Goal: Find specific page/section: Find specific page/section

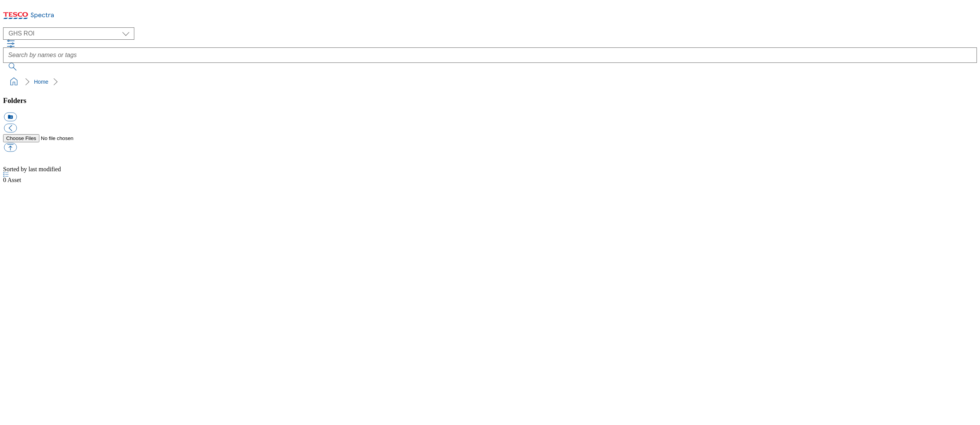
select select "flare-ghs-roi"
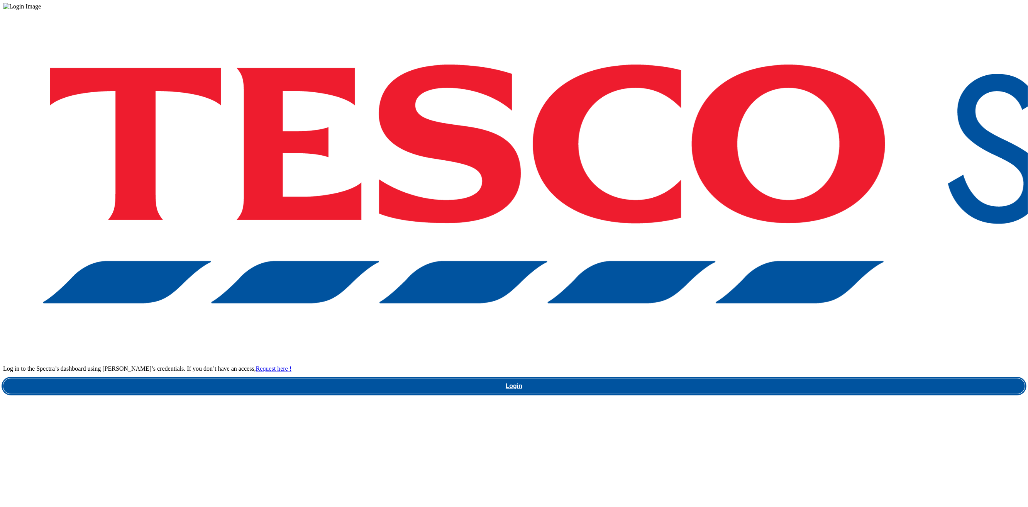
click at [766, 378] on link "Login" at bounding box center [514, 385] width 1022 height 15
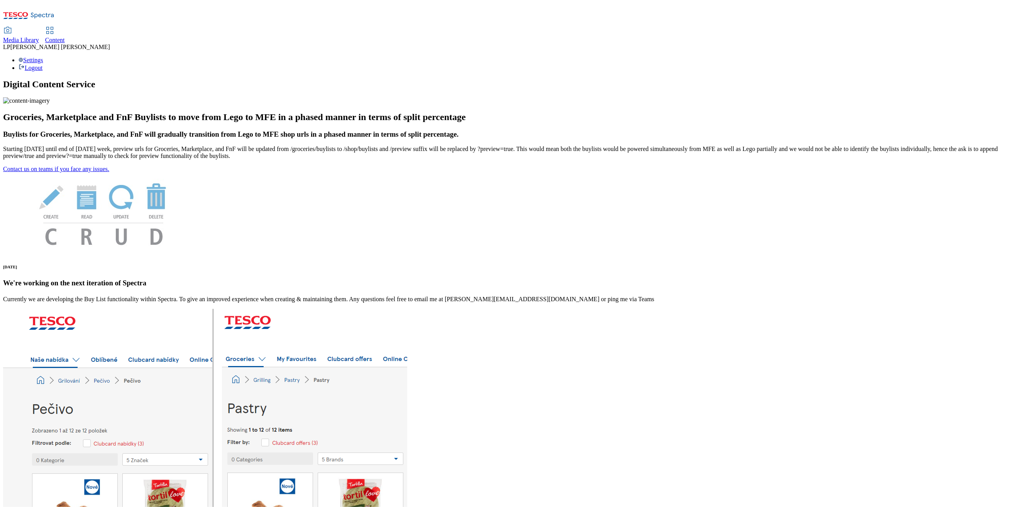
click at [39, 37] on span "Media Library" at bounding box center [21, 40] width 36 height 7
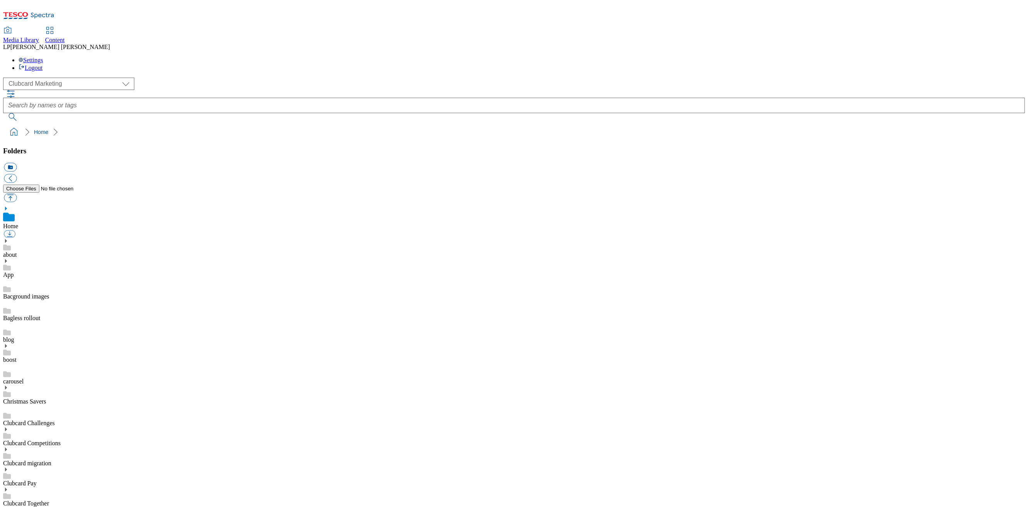
scroll to position [1, 0]
click at [44, 78] on select "Clubcard Marketing Demo Dotcom UK Emails GHS Marketing UK GHS Product UK GHS RO…" at bounding box center [68, 84] width 131 height 12
select select "flare-ghs-roi"
click at [5, 78] on select "Clubcard Marketing Demo Dotcom UK Emails GHS Marketing UK GHS Product UK GHS RO…" at bounding box center [68, 84] width 131 height 12
click at [20, 258] on div "2_Seasonal events" at bounding box center [514, 268] width 1022 height 20
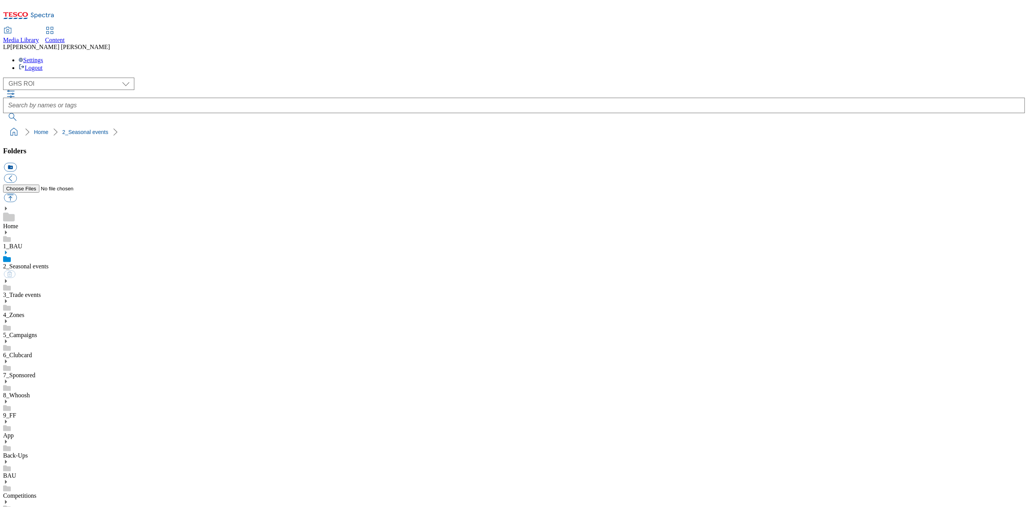
click at [7, 251] on use at bounding box center [6, 253] width 2 height 4
click at [7, 319] on use at bounding box center [6, 321] width 2 height 4
click at [8, 419] on icon at bounding box center [5, 421] width 5 height 5
click at [15, 454] on link "2530" at bounding box center [9, 457] width 12 height 7
click at [439, 90] on div at bounding box center [514, 105] width 1022 height 31
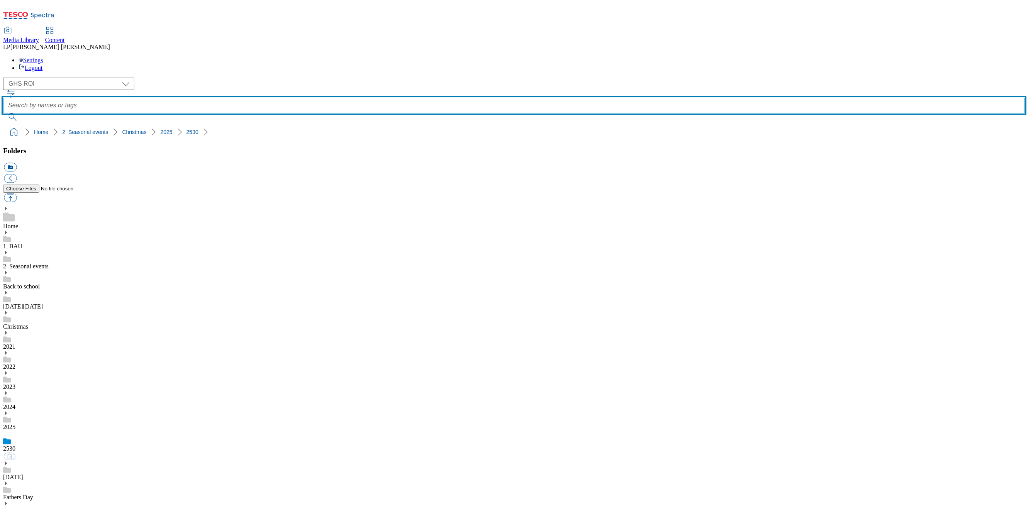
click at [439, 98] on input "text" at bounding box center [514, 105] width 1022 height 15
type input "taxonomy"
click at [3, 113] on button "submit" at bounding box center [13, 117] width 20 height 8
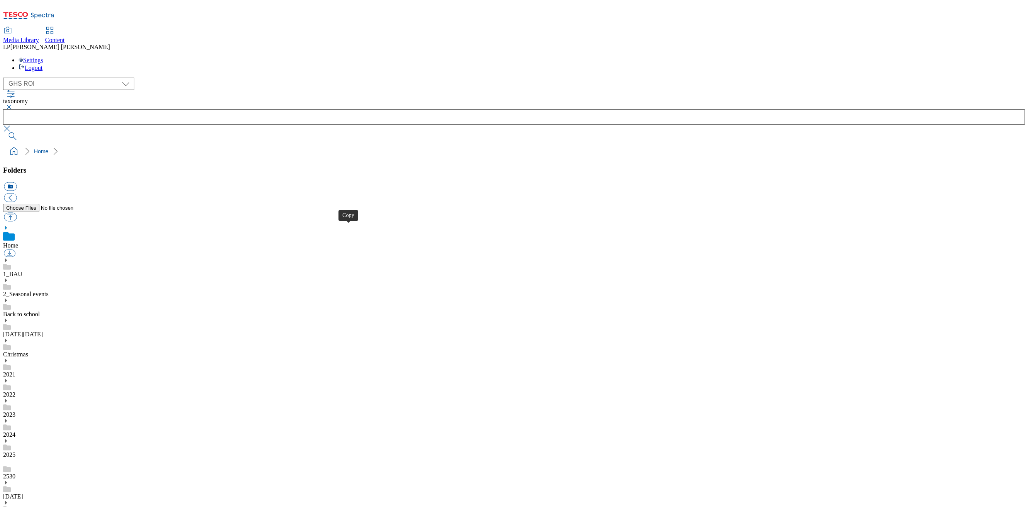
click at [15, 473] on link "2530" at bounding box center [9, 476] width 12 height 7
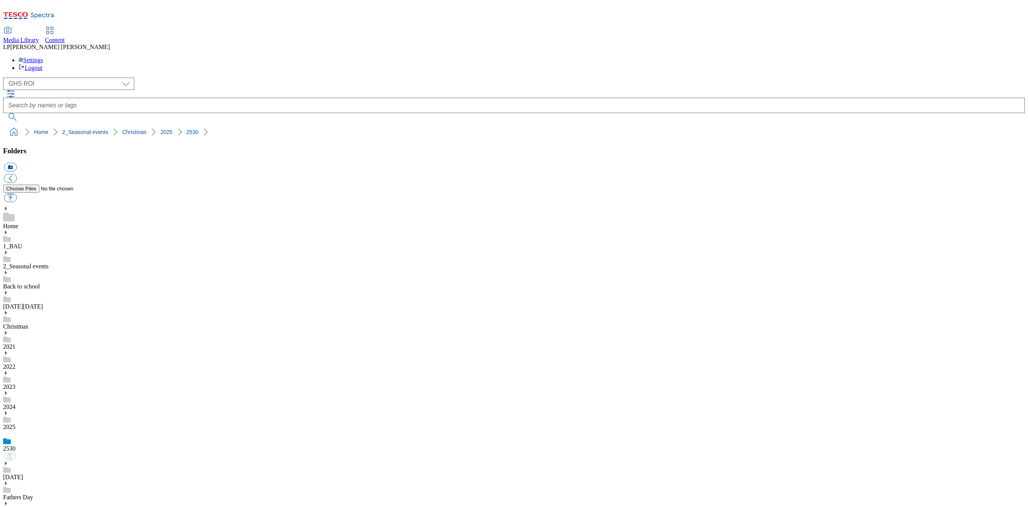
click at [7, 311] on use at bounding box center [6, 313] width 2 height 4
click at [8, 501] on icon at bounding box center [5, 503] width 5 height 5
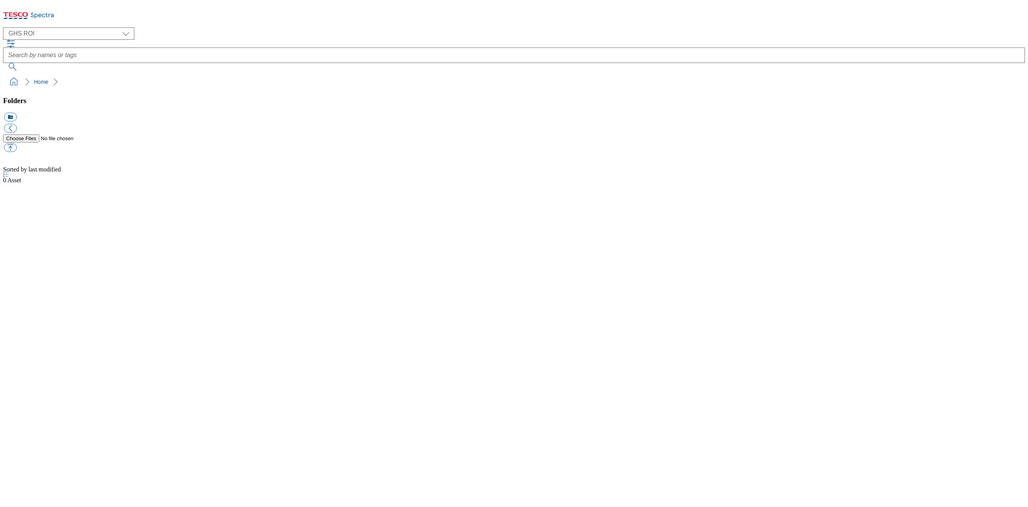
select select "flare-ghs-roi"
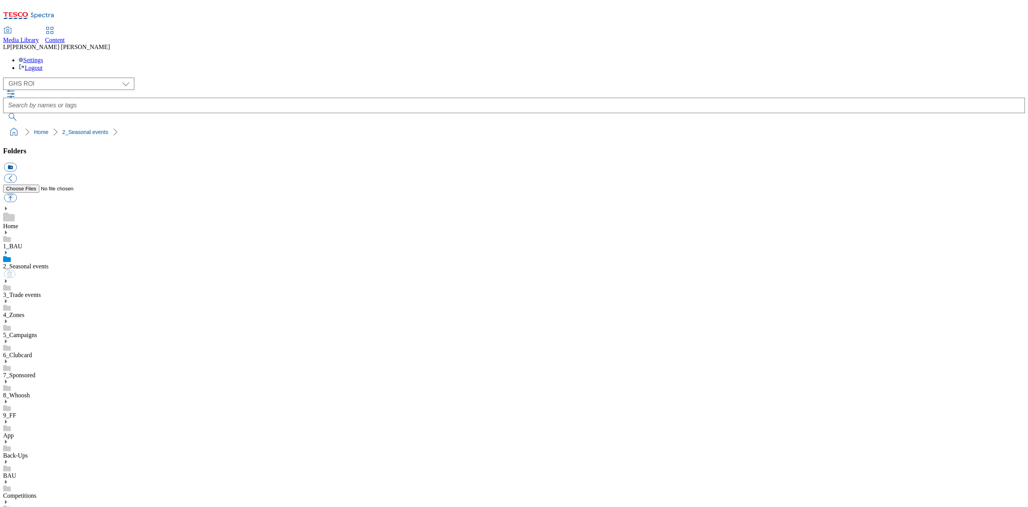
select select "flare-ghs-roi"
click at [8, 250] on icon at bounding box center [5, 252] width 5 height 5
click at [8, 319] on icon at bounding box center [5, 321] width 5 height 5
click at [8, 310] on icon at bounding box center [5, 312] width 5 height 5
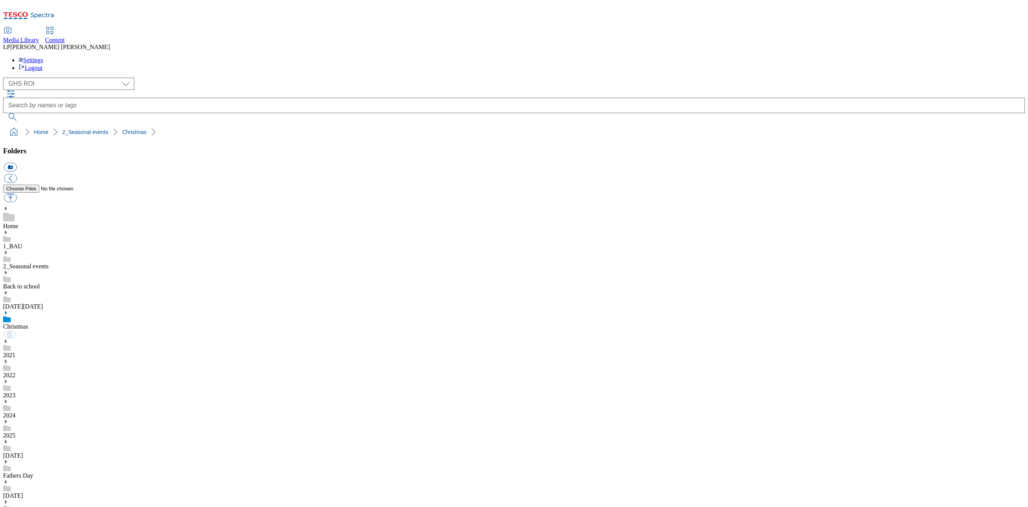
click at [8, 419] on icon at bounding box center [5, 421] width 5 height 5
click at [15, 454] on link "2530" at bounding box center [9, 457] width 12 height 7
click at [7, 502] on use at bounding box center [6, 504] width 2 height 4
